Goal: Find specific page/section: Find specific page/section

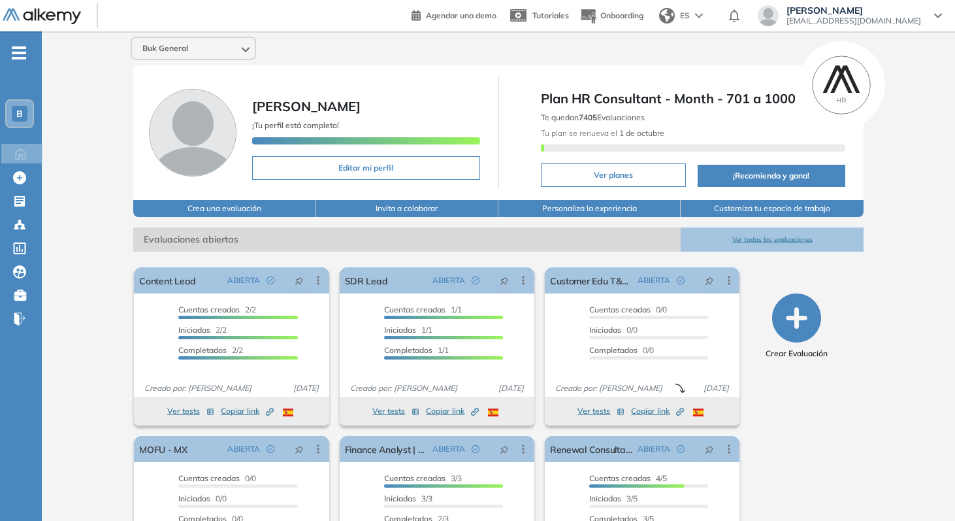
click at [780, 236] on button "Ver todas las evaluaciones" at bounding box center [772, 239] width 182 height 24
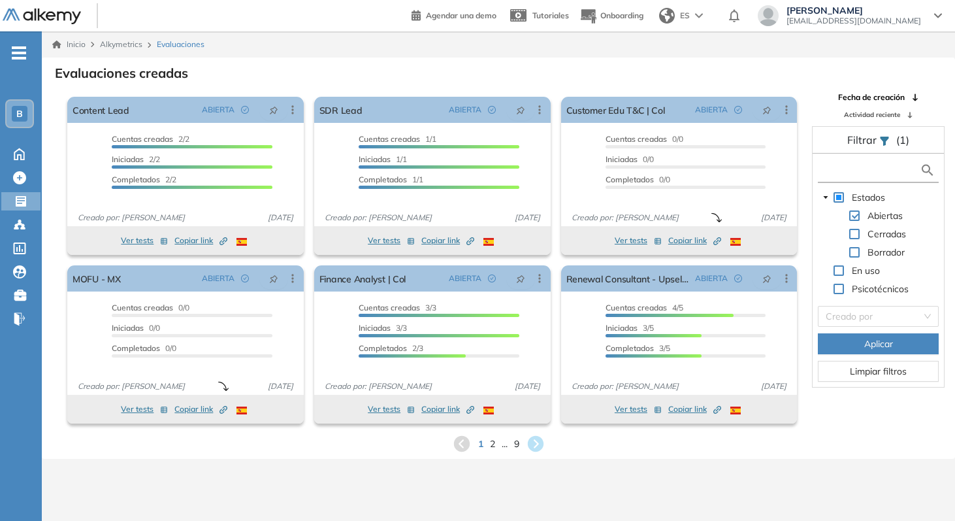
click at [838, 171] on input "text" at bounding box center [870, 170] width 99 height 14
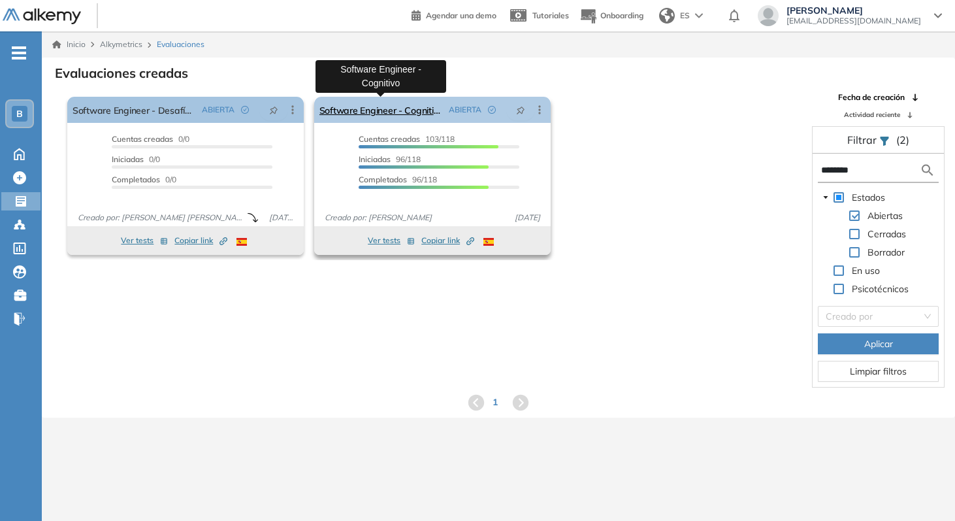
type input "********"
click at [436, 115] on link "Software Engineer - Cognitivo" at bounding box center [381, 110] width 124 height 26
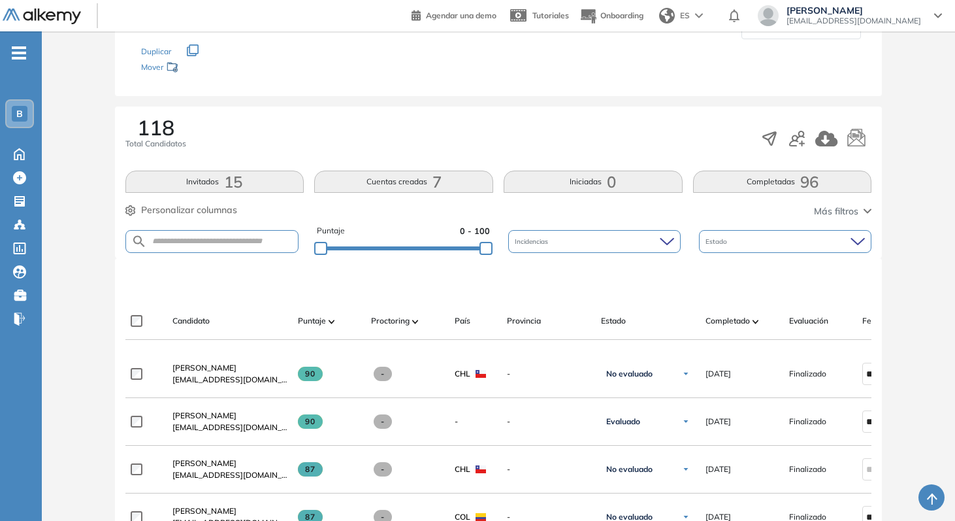
scroll to position [149, 0]
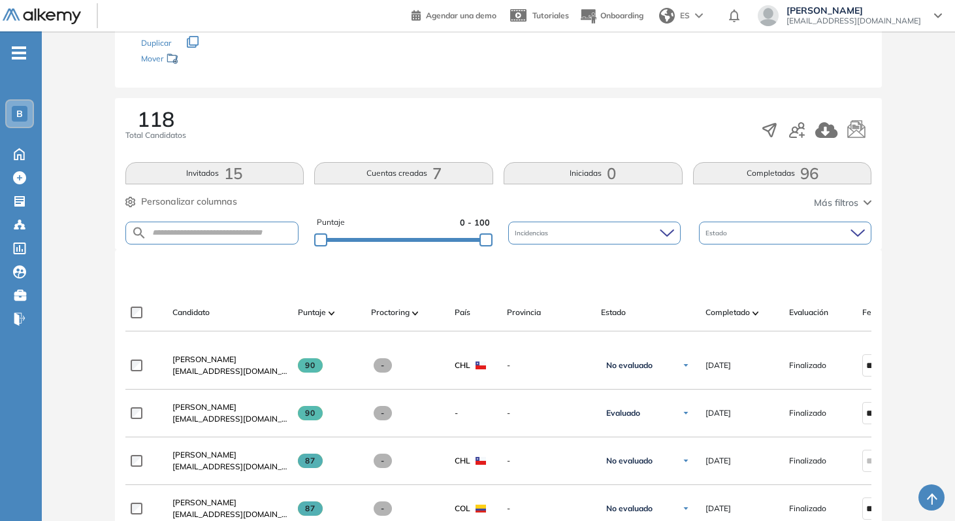
click at [728, 230] on span "Estado" at bounding box center [718, 233] width 24 height 10
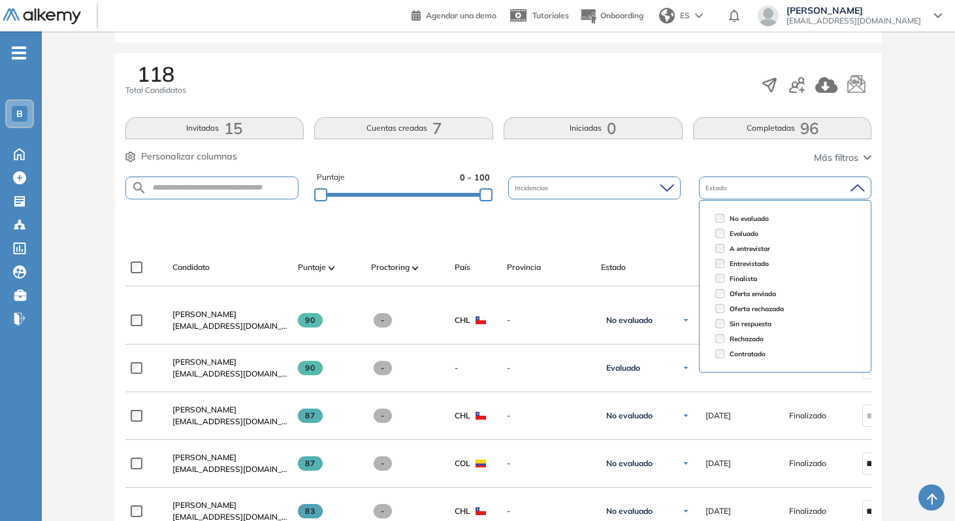
scroll to position [217, 0]
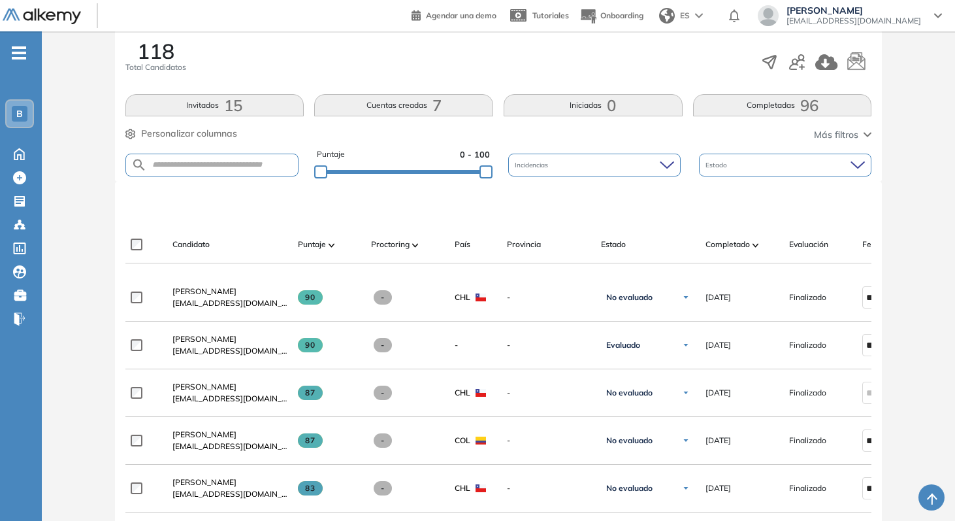
click at [657, 228] on div "Candidato Puntaje Proctoring País Provincia Estado Completado Evaluación Fecha …" at bounding box center [498, 244] width 747 height 37
click at [620, 165] on div "Incidencias" at bounding box center [594, 165] width 172 height 23
click at [197, 160] on input "text" at bounding box center [223, 165] width 152 height 10
type input "*******"
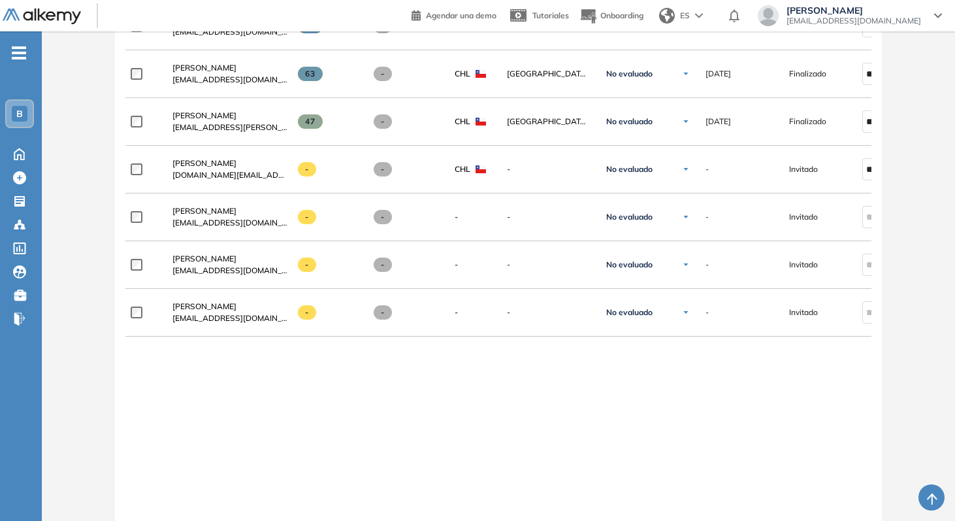
scroll to position [570, 0]
